Goal: Task Accomplishment & Management: Contribute content

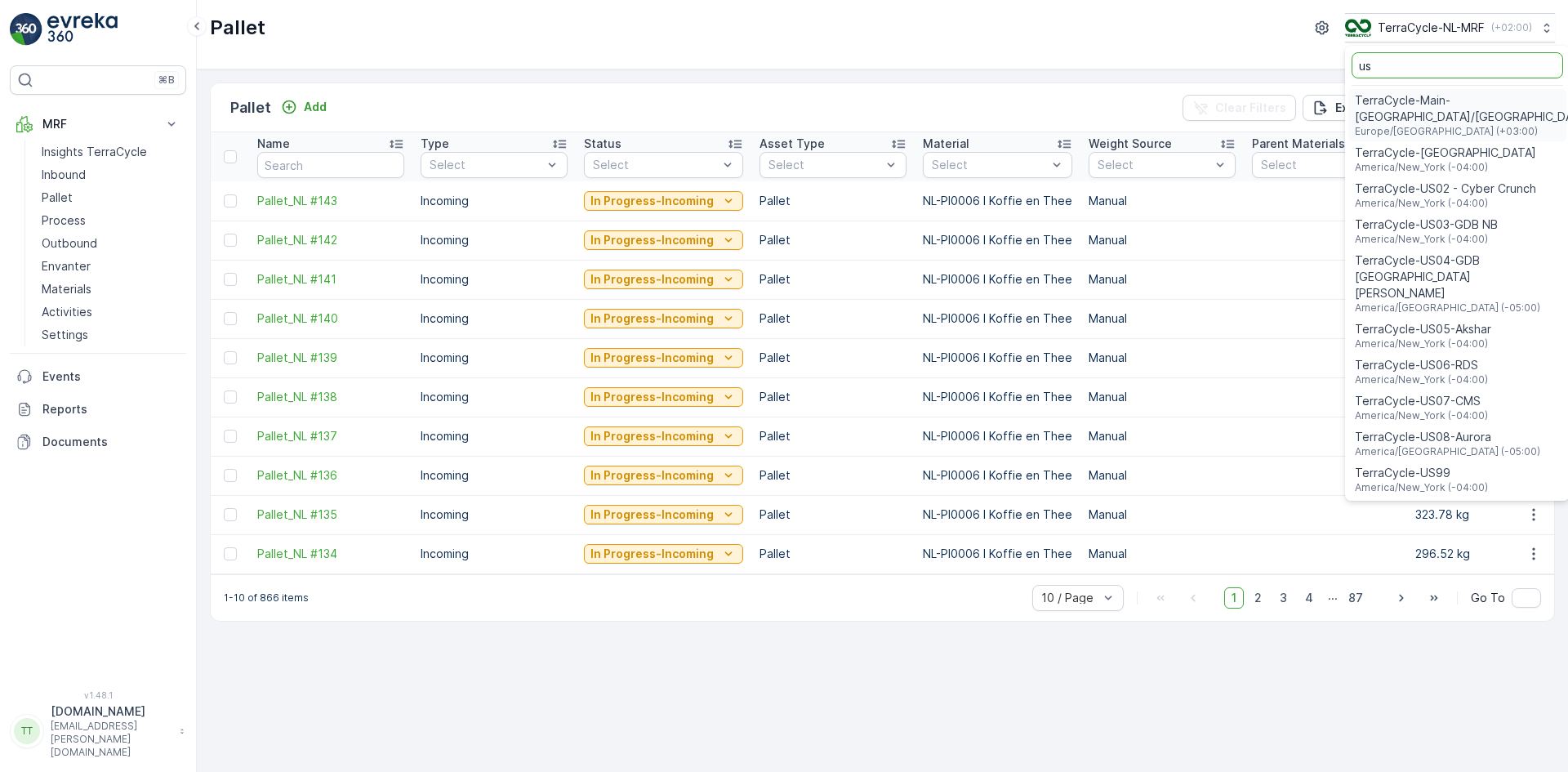
type input "us"
click at [1442, 429] on span "TerraCycle-US08-Aurora" at bounding box center [1448, 437] width 185 height 16
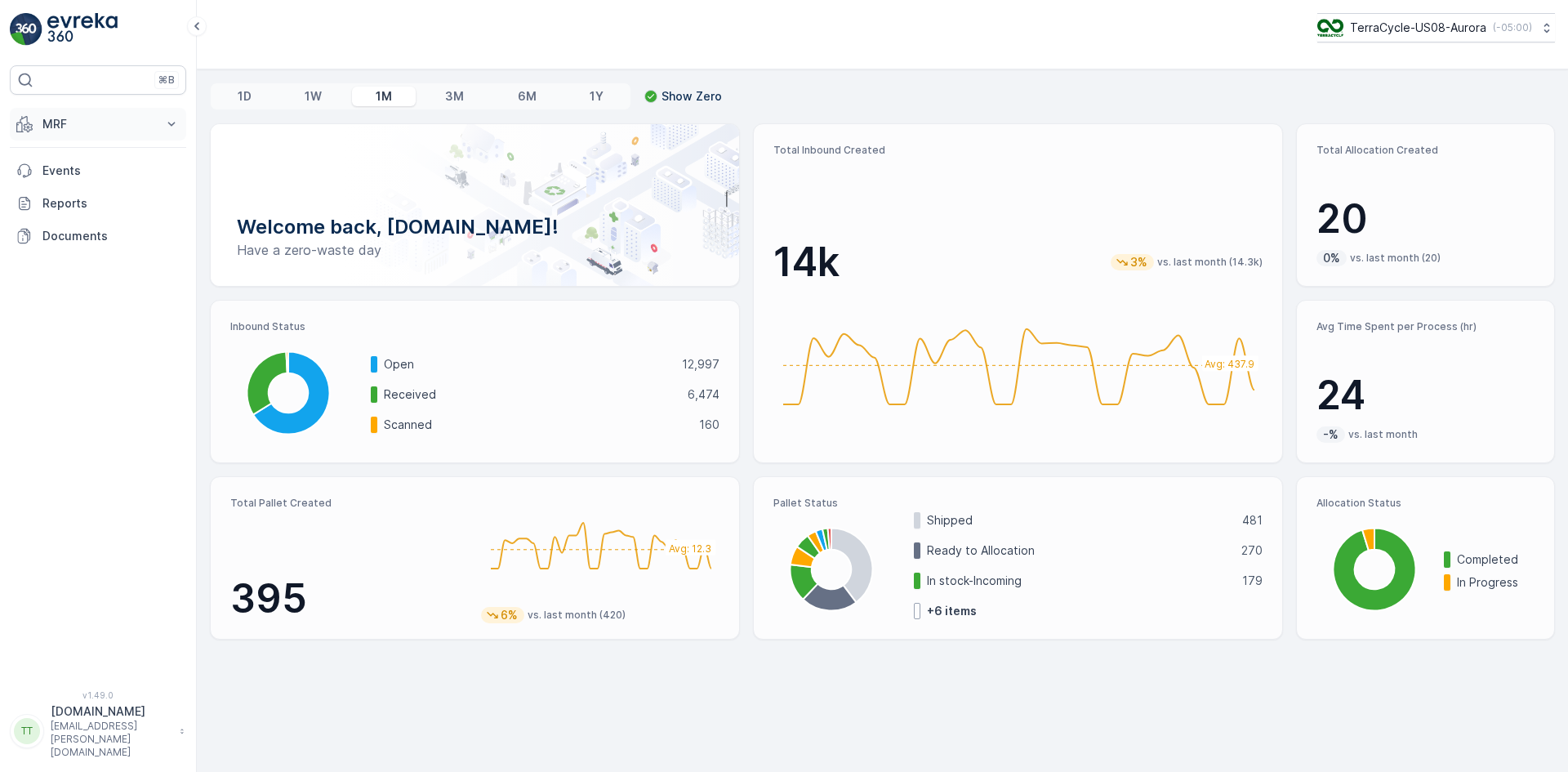
click at [63, 124] on p "MRF" at bounding box center [98, 124] width 111 height 16
click at [86, 287] on p "Materials" at bounding box center [67, 288] width 49 height 16
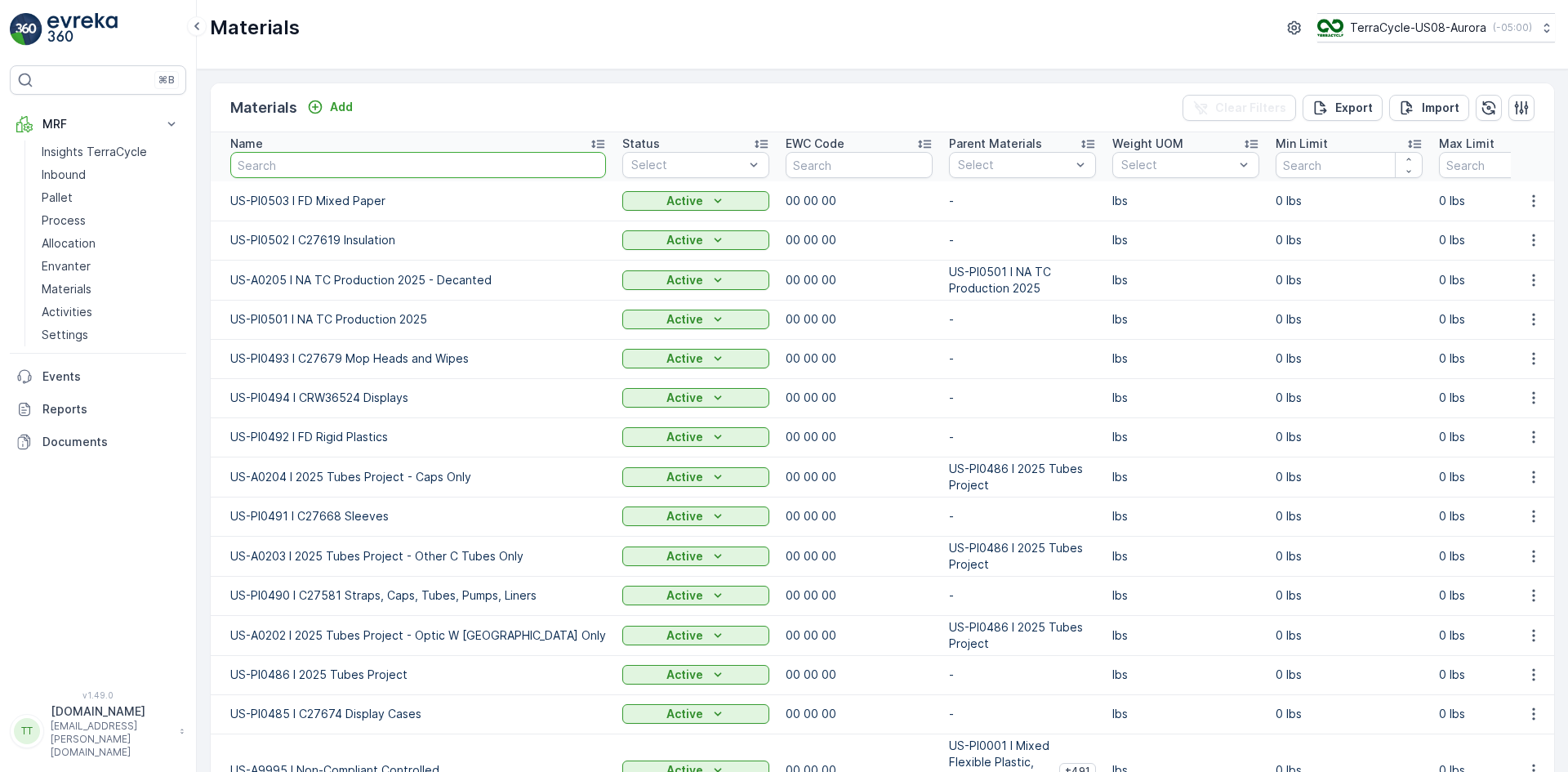
click at [372, 160] on input "text" at bounding box center [418, 165] width 375 height 26
type input "US-P"
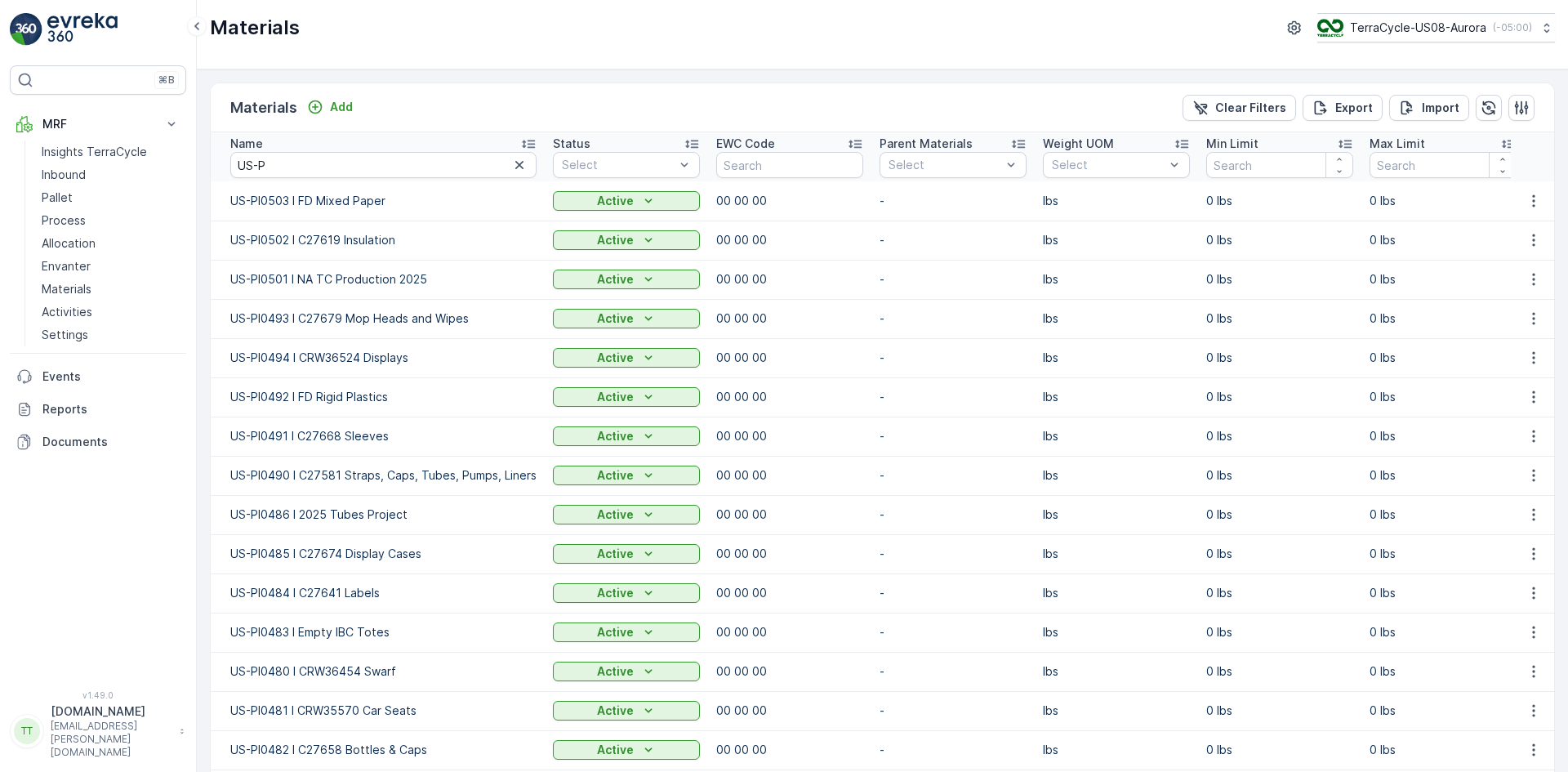
click at [527, 144] on icon at bounding box center [528, 145] width 13 height 9
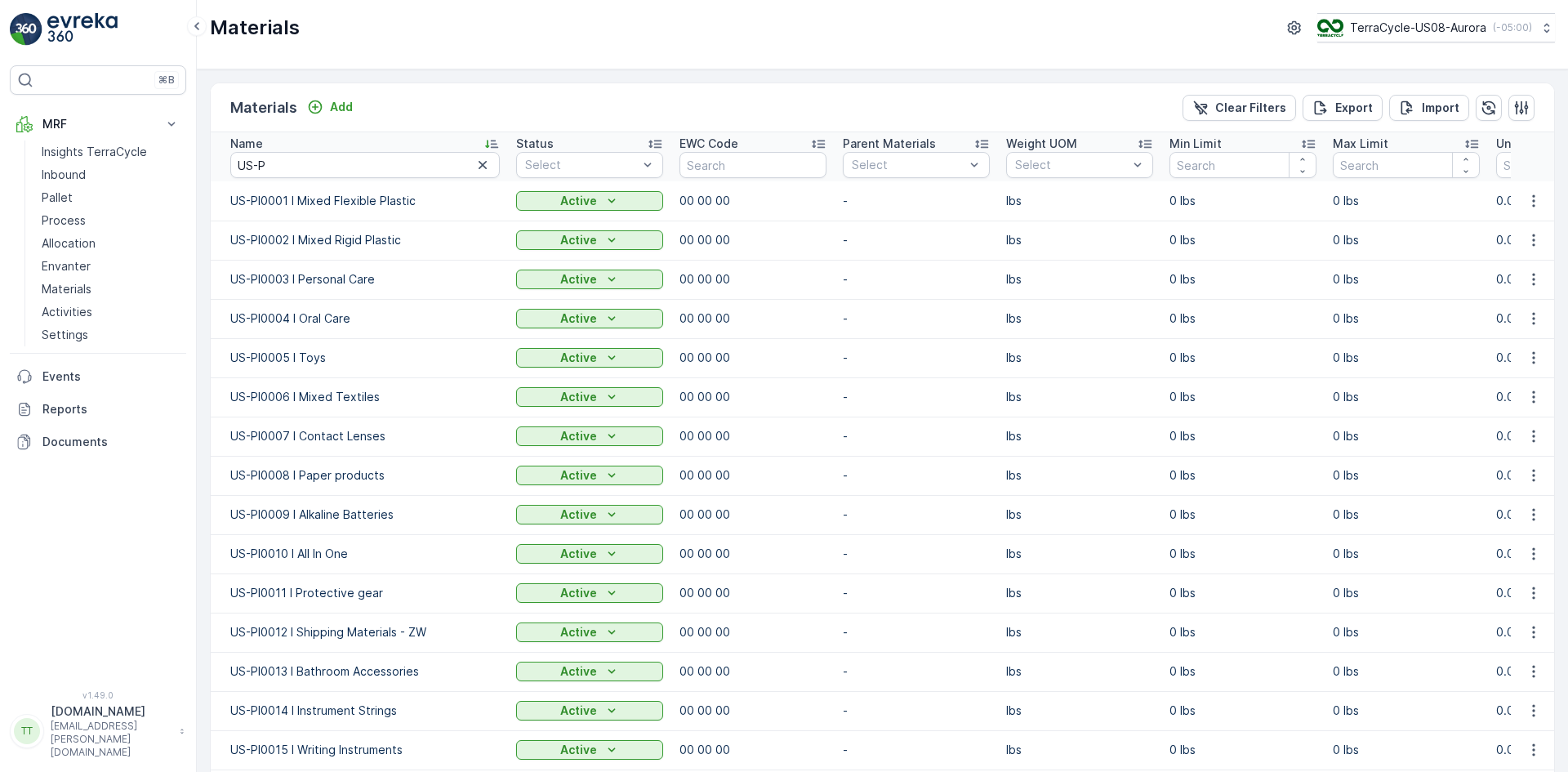
click at [490, 138] on icon at bounding box center [491, 143] width 16 height 16
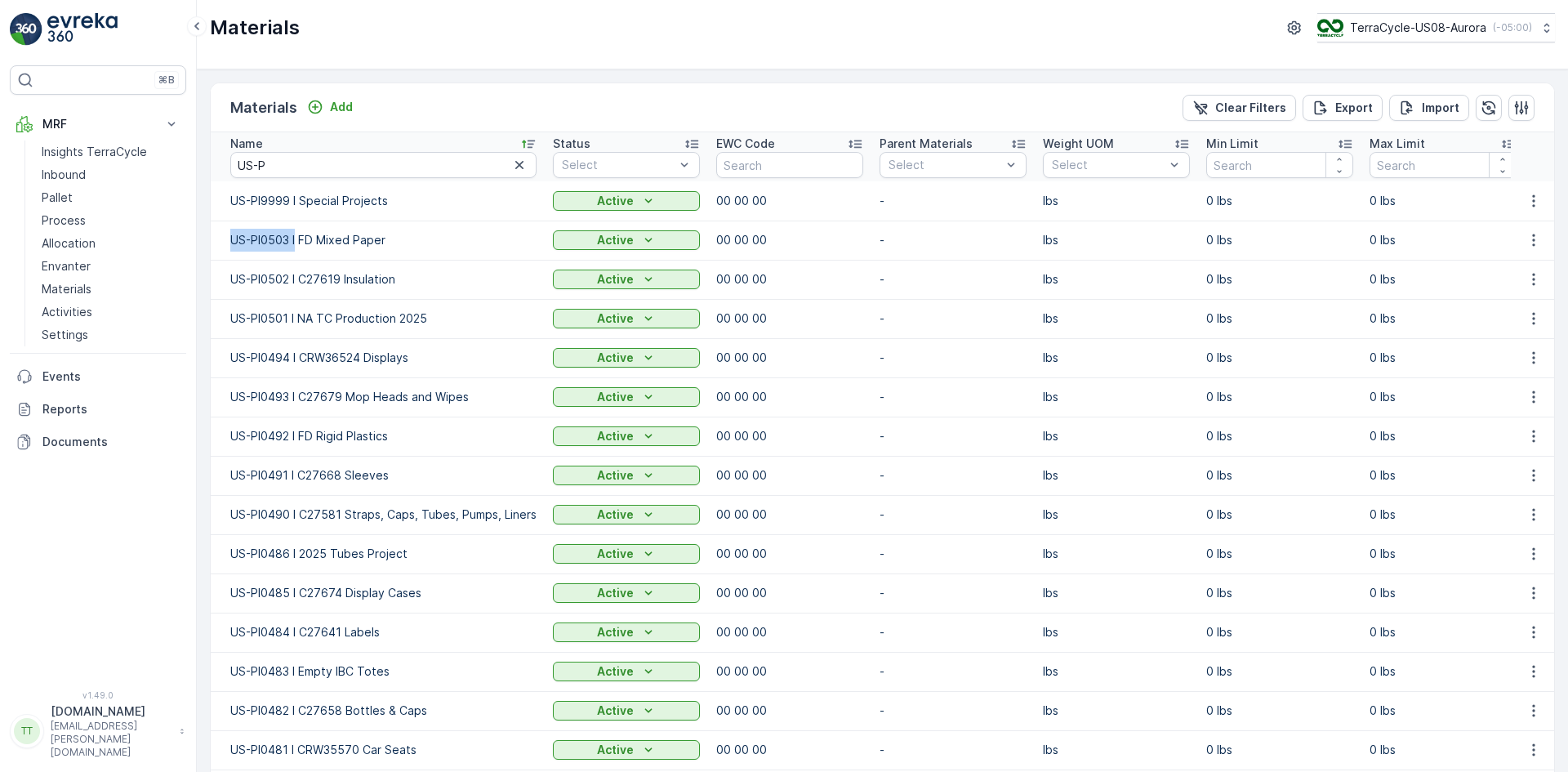
drag, startPoint x: 236, startPoint y: 237, endPoint x: 296, endPoint y: 236, distance: 60.0
click at [296, 236] on td "US-PI0503 I FD Mixed Paper" at bounding box center [378, 241] width 334 height 39
click at [342, 109] on p "Add" at bounding box center [341, 107] width 23 height 16
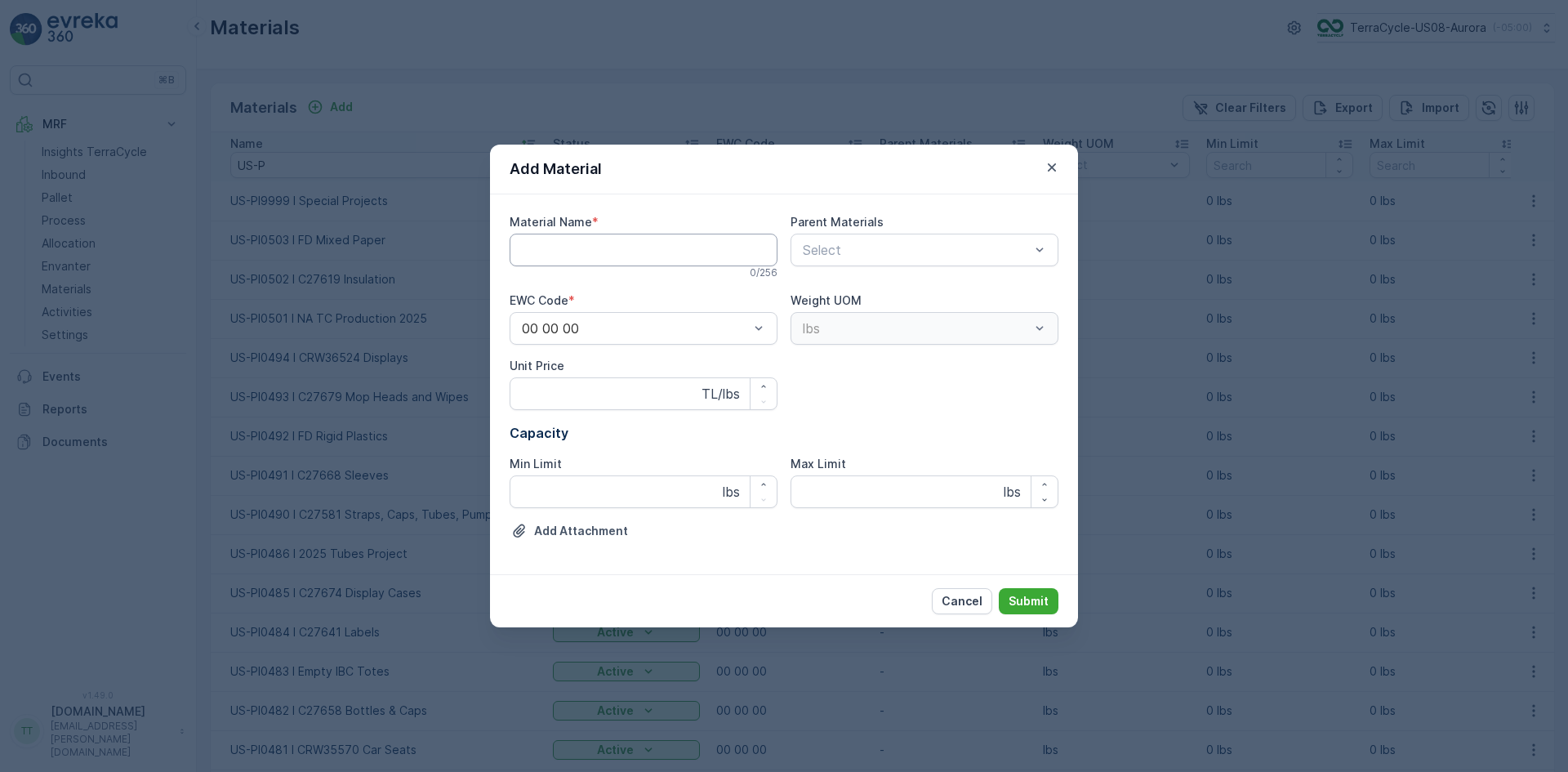
click at [543, 251] on Name "Material Name" at bounding box center [643, 250] width 268 height 32
paste Name "US-PI0503 I"
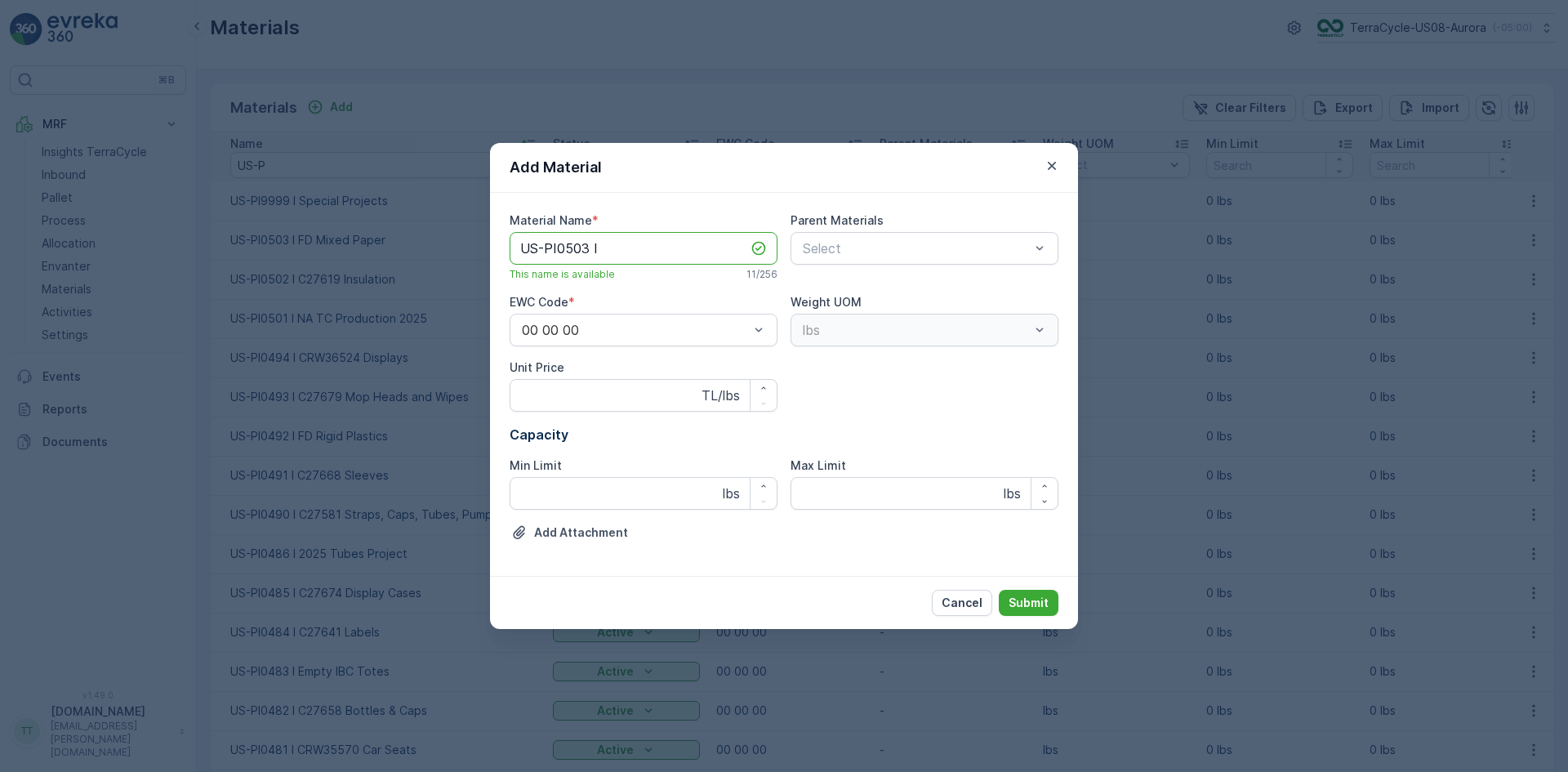
click at [587, 248] on Name "US-PI0503 I" at bounding box center [643, 248] width 268 height 32
click at [648, 250] on Name "US-PI0504 I" at bounding box center [643, 248] width 268 height 32
paste Name "CRW36546"
type Name "US-PI0504 I CRW36546 Name Tag"
click at [1031, 601] on p "Submit" at bounding box center [1029, 602] width 40 height 16
